Goal: Obtain resource: Obtain resource

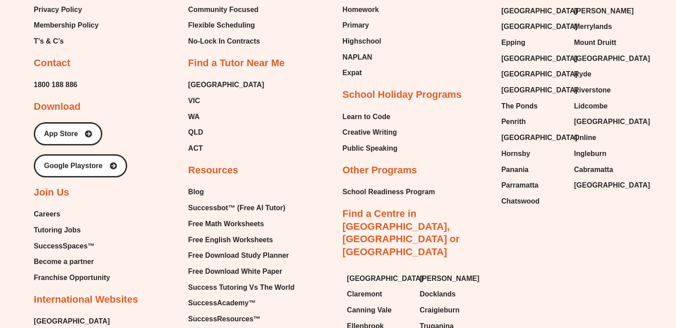
scroll to position [3768, 0]
click at [240, 217] on span "Free Math Worksheets" at bounding box center [226, 223] width 76 height 13
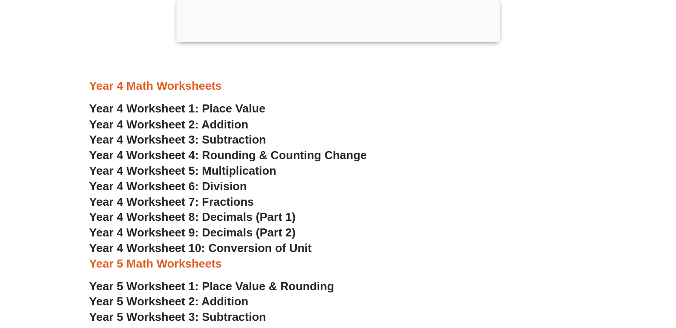
scroll to position [1573, 0]
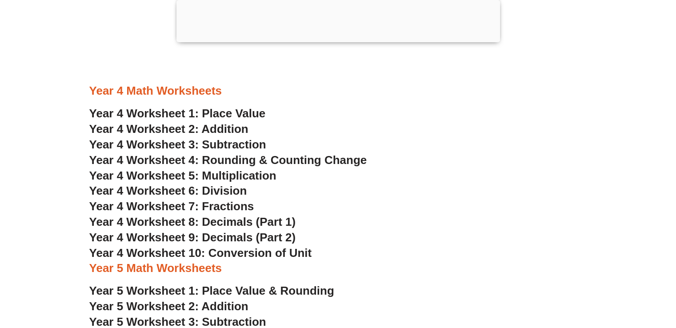
click at [228, 143] on span "Year 4 Worksheet 3: Subtraction" at bounding box center [177, 143] width 177 height 13
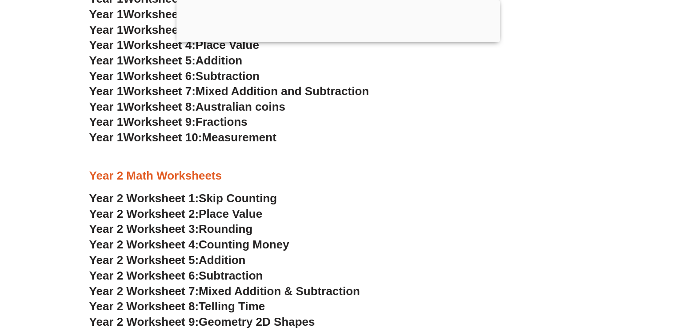
scroll to position [898, 0]
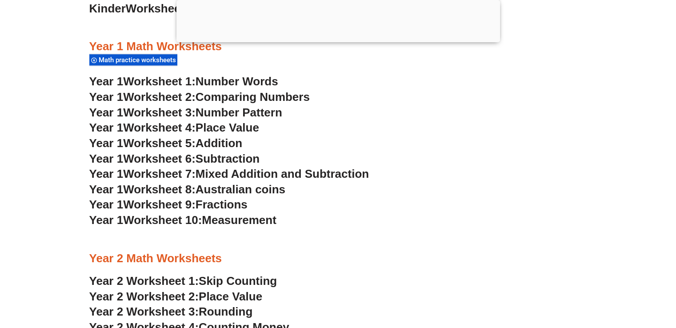
click at [228, 207] on span "Fractions" at bounding box center [222, 204] width 52 height 13
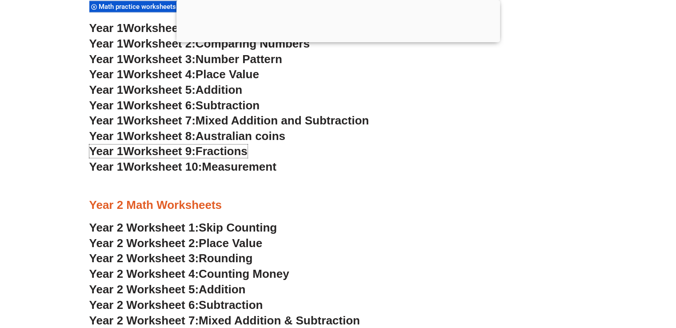
scroll to position [933, 0]
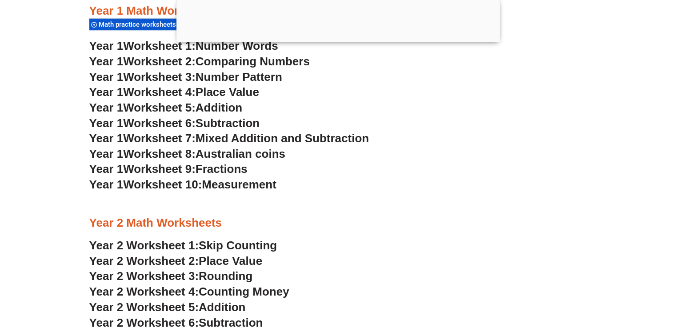
click at [231, 278] on span "Rounding" at bounding box center [226, 275] width 54 height 13
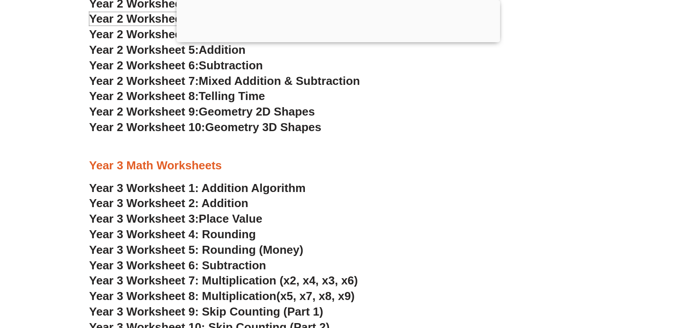
scroll to position [1182, 0]
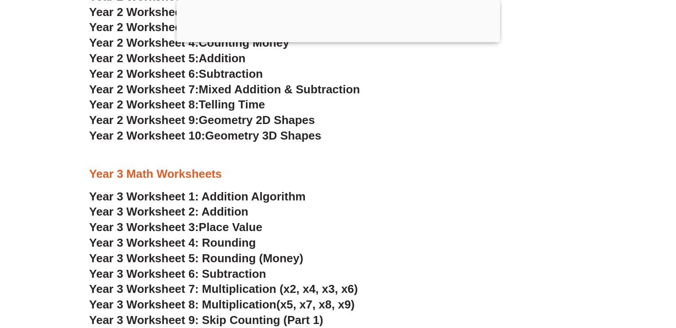
click at [226, 109] on span "Telling Time" at bounding box center [232, 104] width 66 height 13
